Goal: Information Seeking & Learning: Learn about a topic

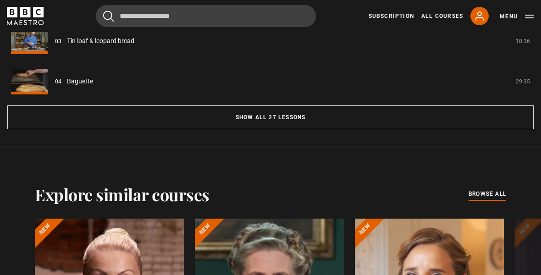
scroll to position [1017, 0]
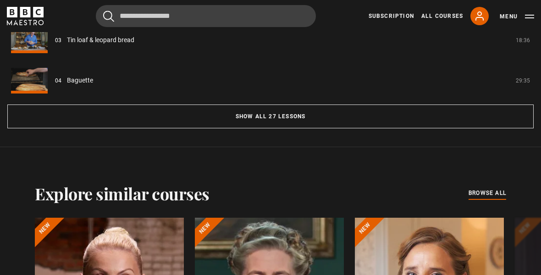
click at [284, 116] on button "Show all 27 lessons" at bounding box center [270, 117] width 527 height 24
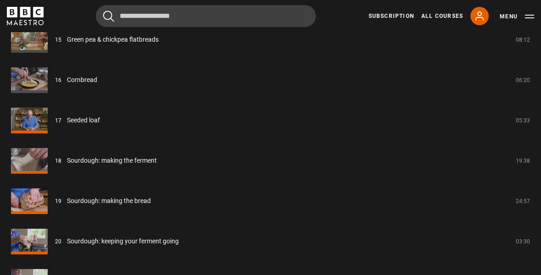
scroll to position [1485, 0]
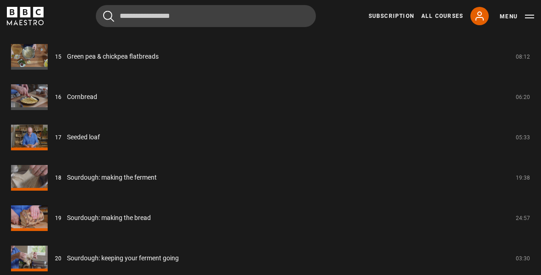
click at [121, 178] on link "Sourdough: making the ferment" at bounding box center [112, 178] width 90 height 10
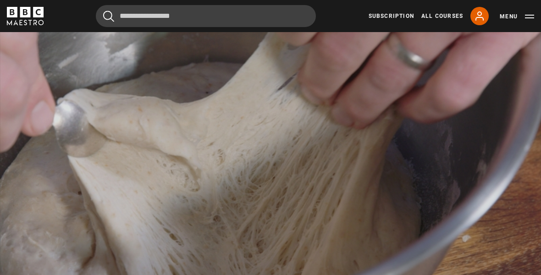
scroll to position [450, 0]
click at [511, 256] on video-js "Video Player is loading. Play Lesson Sourdough: making the ferment 10s Skip Bac…" at bounding box center [270, 144] width 541 height 305
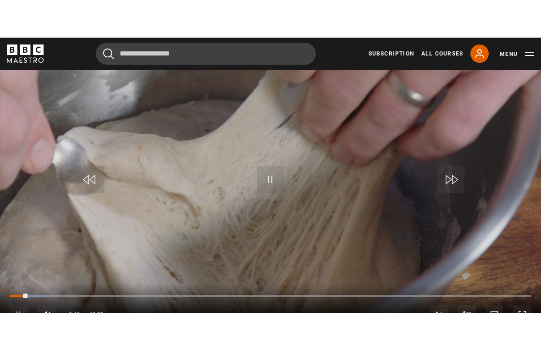
scroll to position [11, 0]
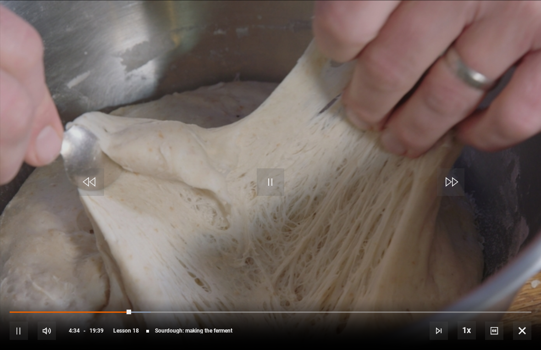
click at [299, 233] on video-js "Video Player is loading. Play Lesson Sourdough: making the ferment 10s Skip Bac…" at bounding box center [270, 175] width 541 height 350
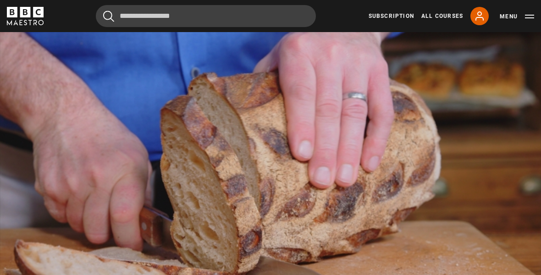
scroll to position [419, 0]
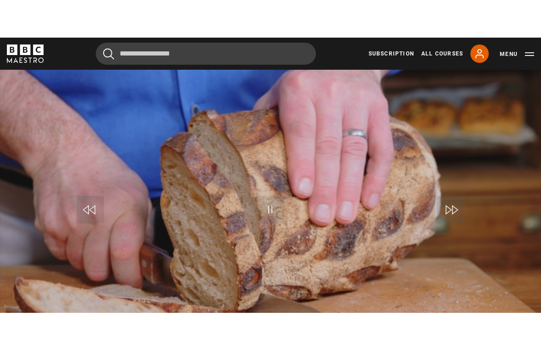
scroll to position [11, 0]
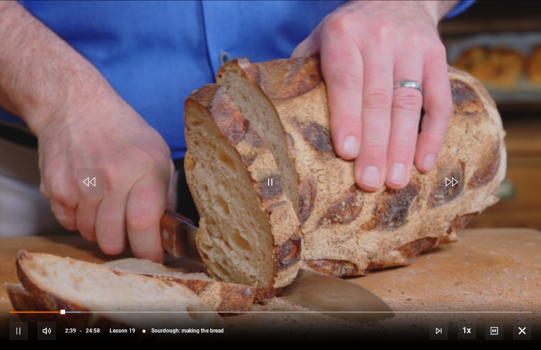
click at [290, 228] on video-js "Video Player is loading. Play Lesson Sourdough: making the bread 10s Skip Back …" at bounding box center [270, 175] width 541 height 350
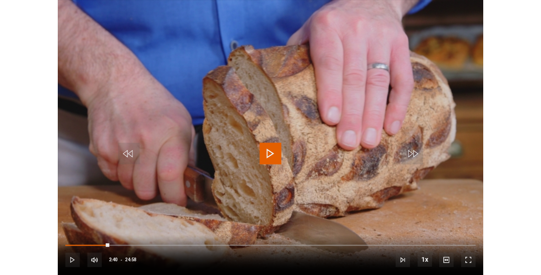
scroll to position [434, 0]
